Goal: Transaction & Acquisition: Purchase product/service

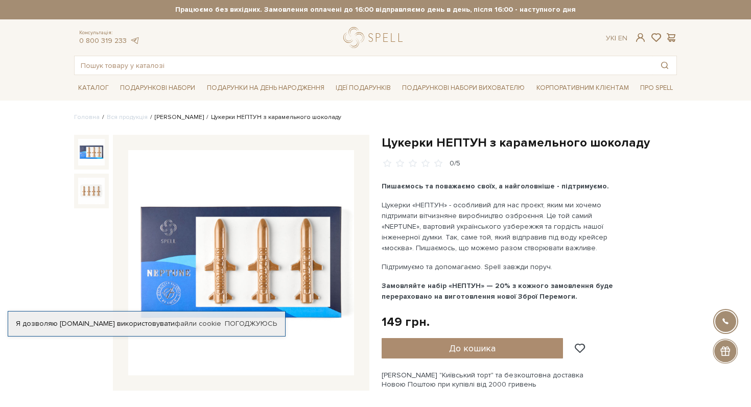
click at [173, 119] on link "Сети цукерок" at bounding box center [179, 117] width 49 height 8
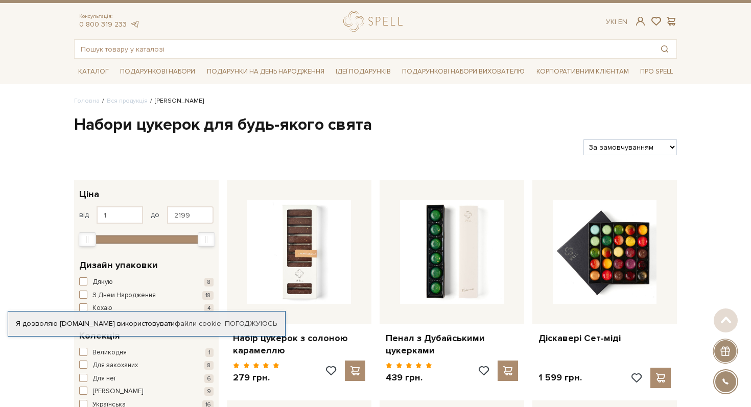
scroll to position [11, 0]
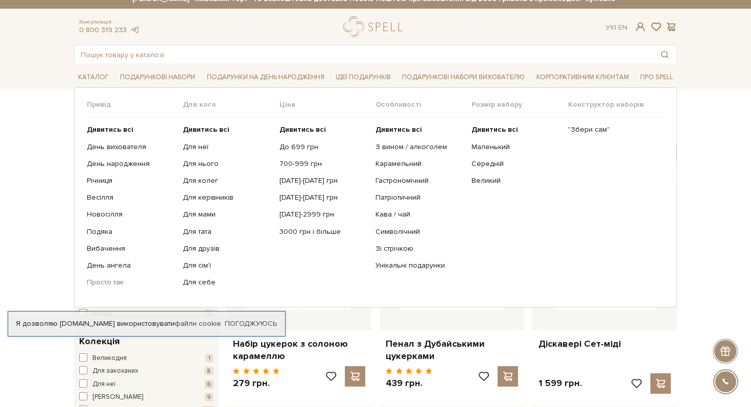
click at [108, 282] on link "Просто так" at bounding box center [131, 282] width 88 height 9
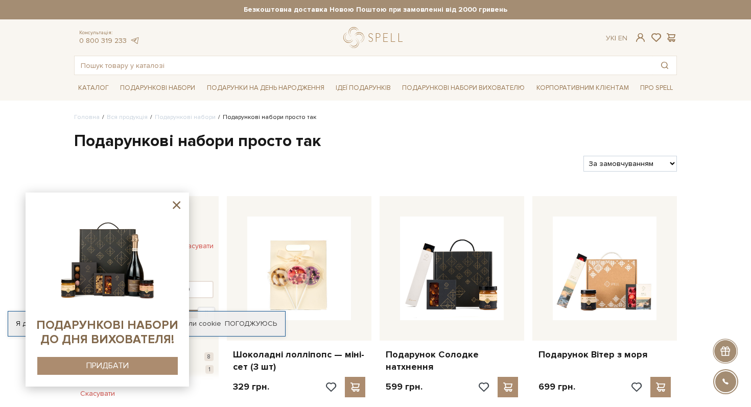
click at [181, 200] on icon at bounding box center [176, 205] width 13 height 13
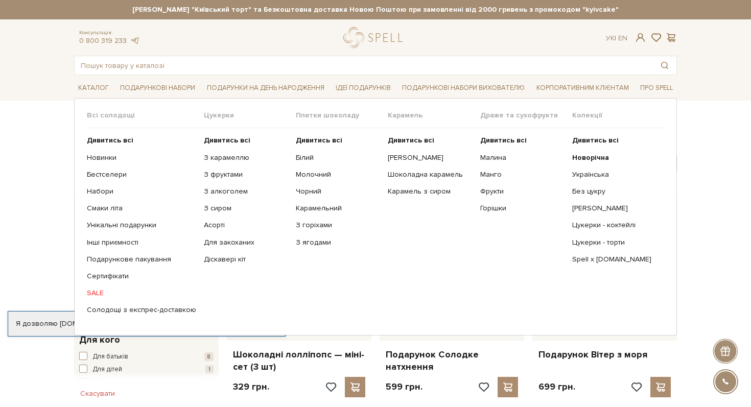
click at [91, 294] on link "SALE" at bounding box center [141, 293] width 109 height 9
